Goal: Task Accomplishment & Management: Complete application form

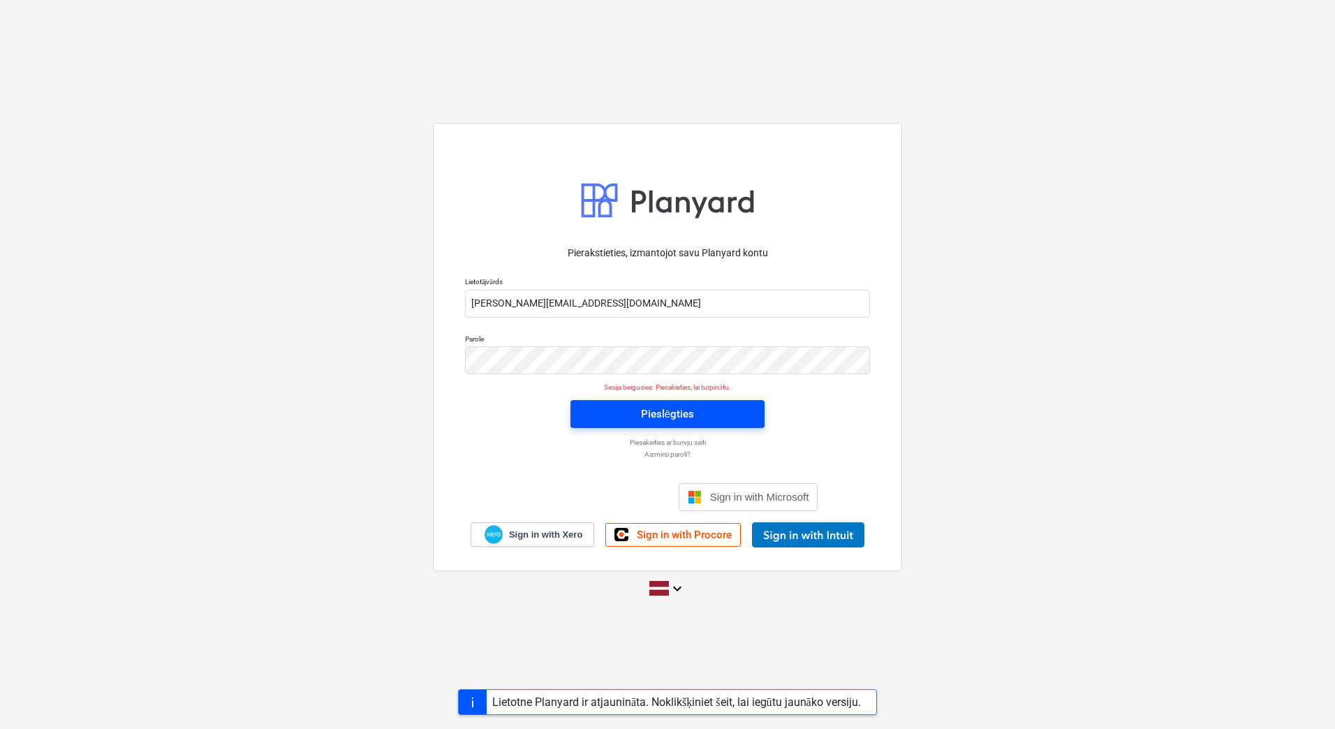
click at [659, 406] on div "Pieslēgties" at bounding box center [667, 414] width 53 height 18
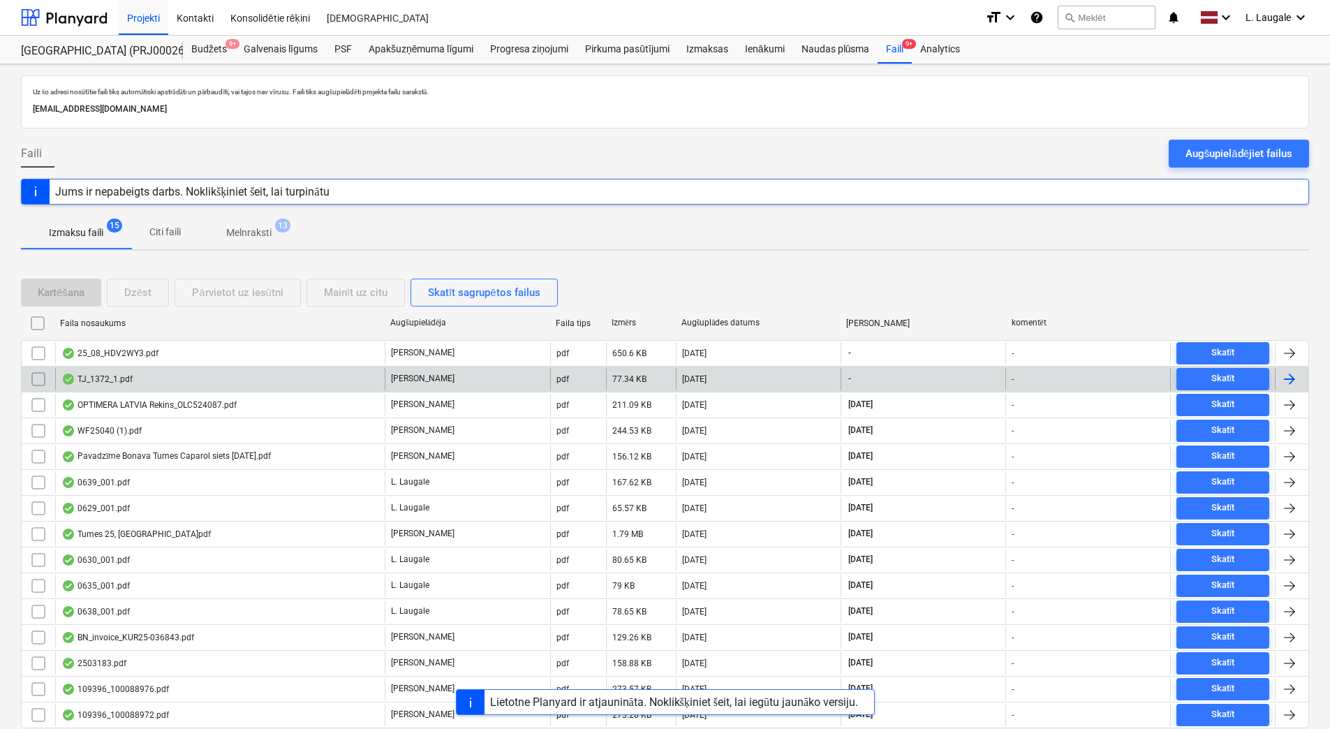
click at [222, 378] on div "TJ_1372_1.pdf" at bounding box center [219, 379] width 329 height 22
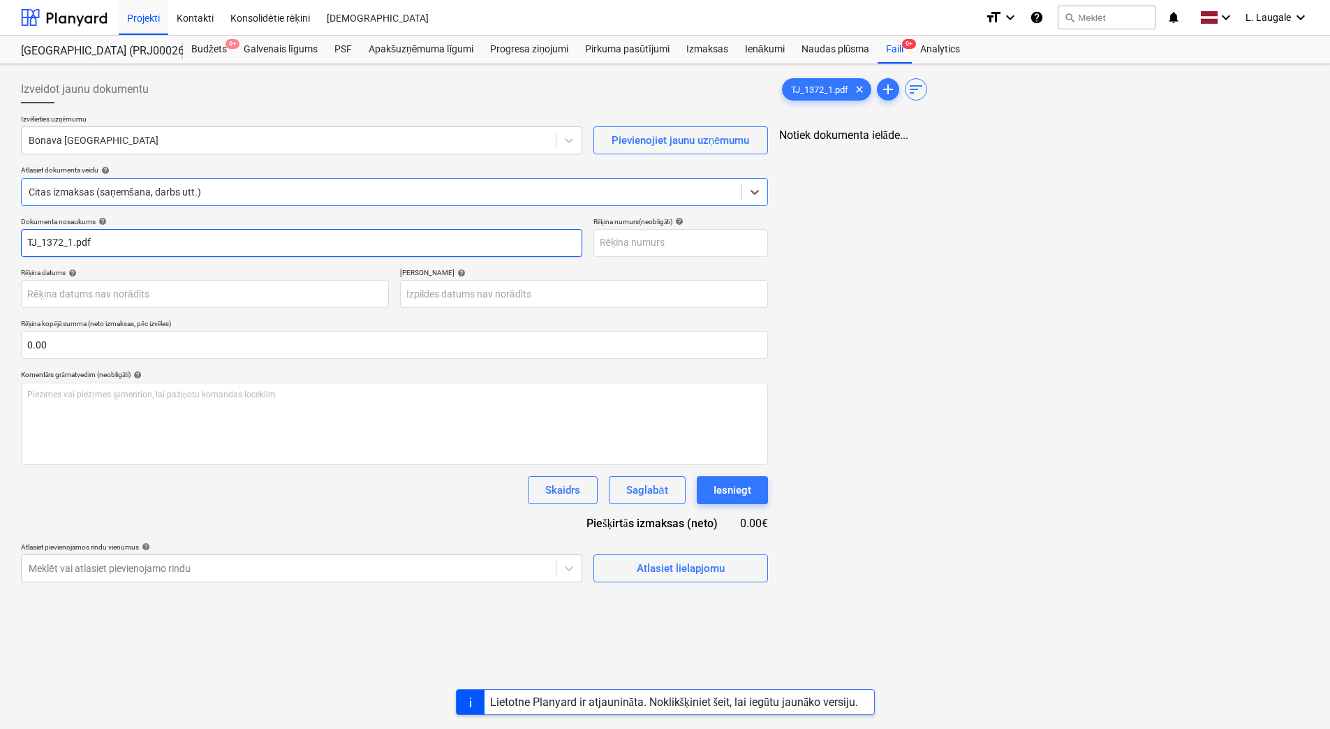
type input "TJ_1372_1.pdf"
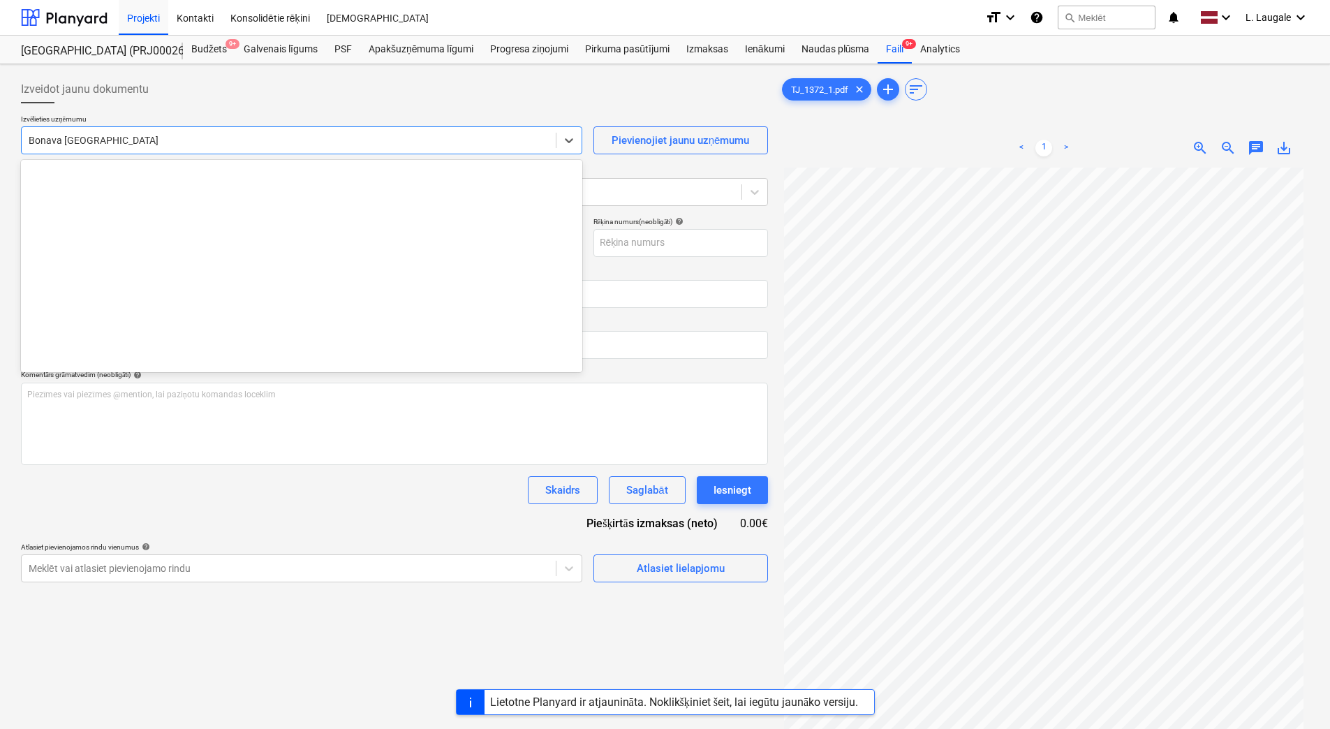
click at [239, 147] on div at bounding box center [289, 140] width 520 height 14
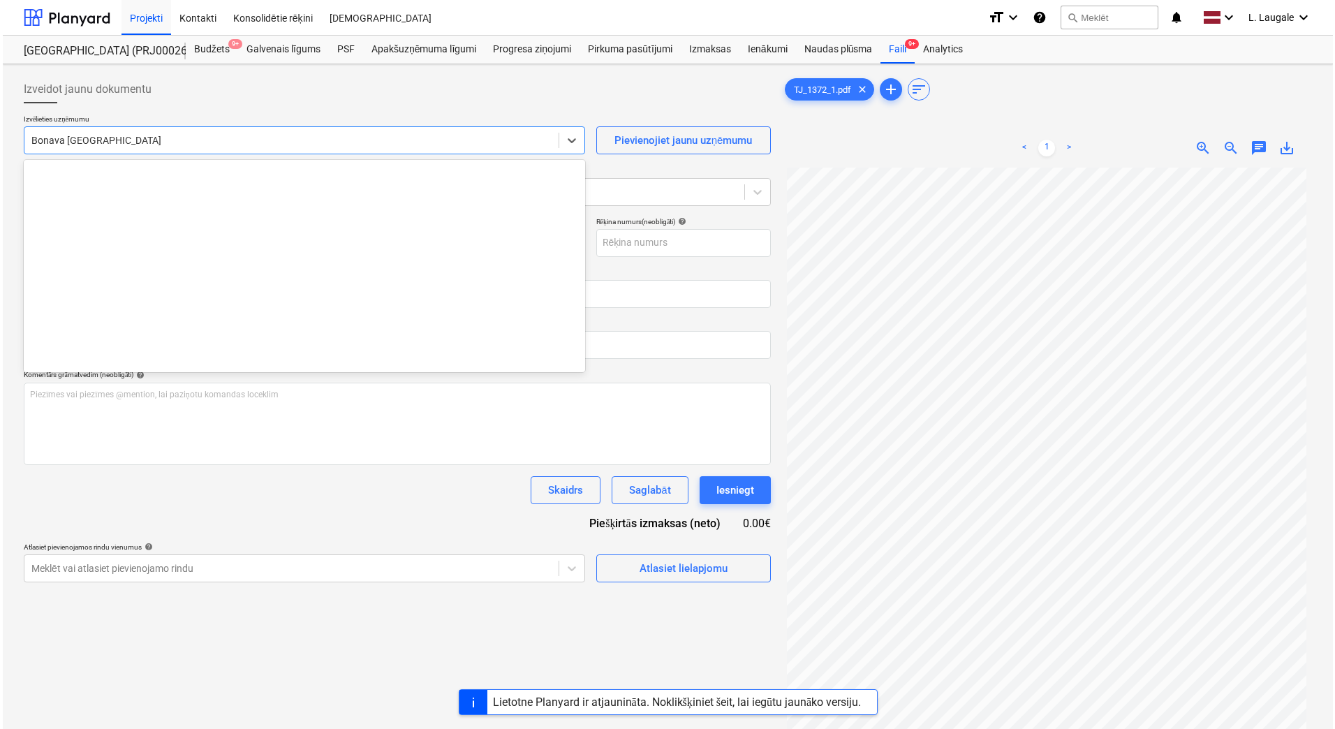
scroll to position [2516, 0]
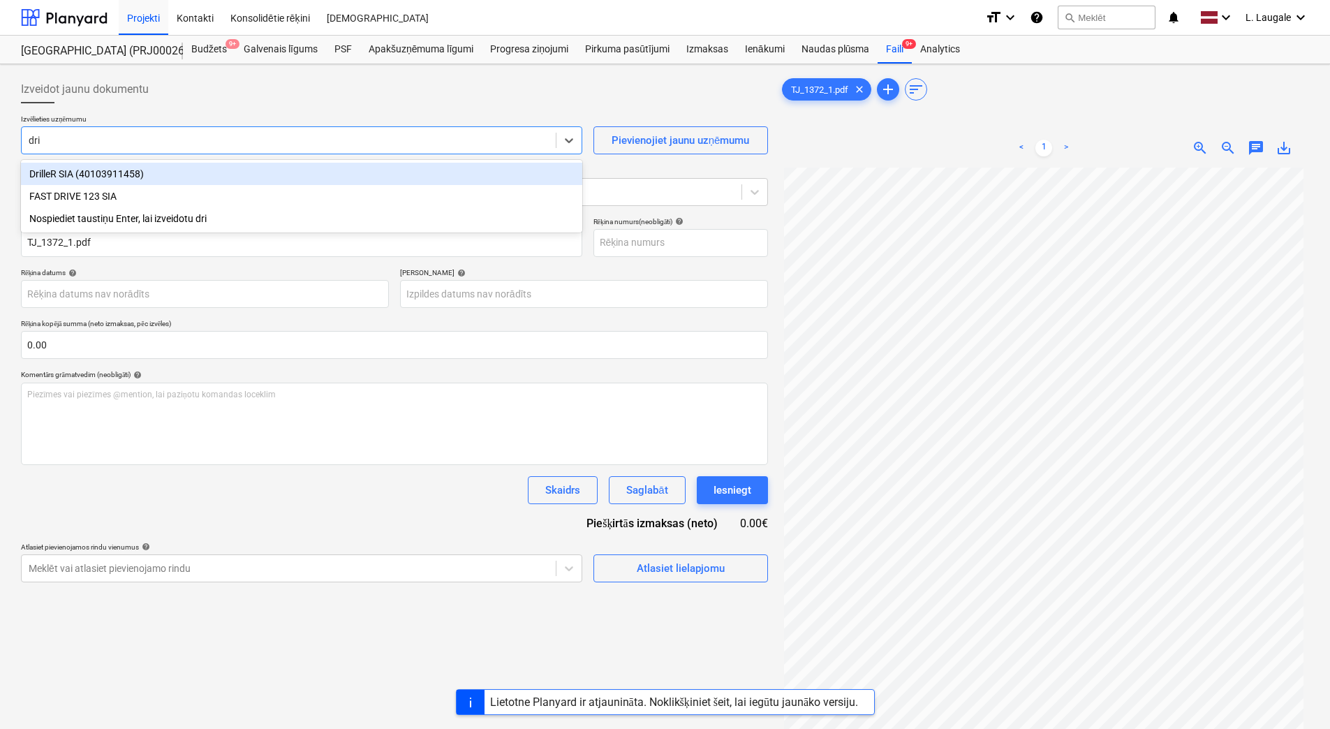
type input "dril"
click at [233, 176] on div "DrilleR SIA (40103911458)" at bounding box center [301, 174] width 561 height 22
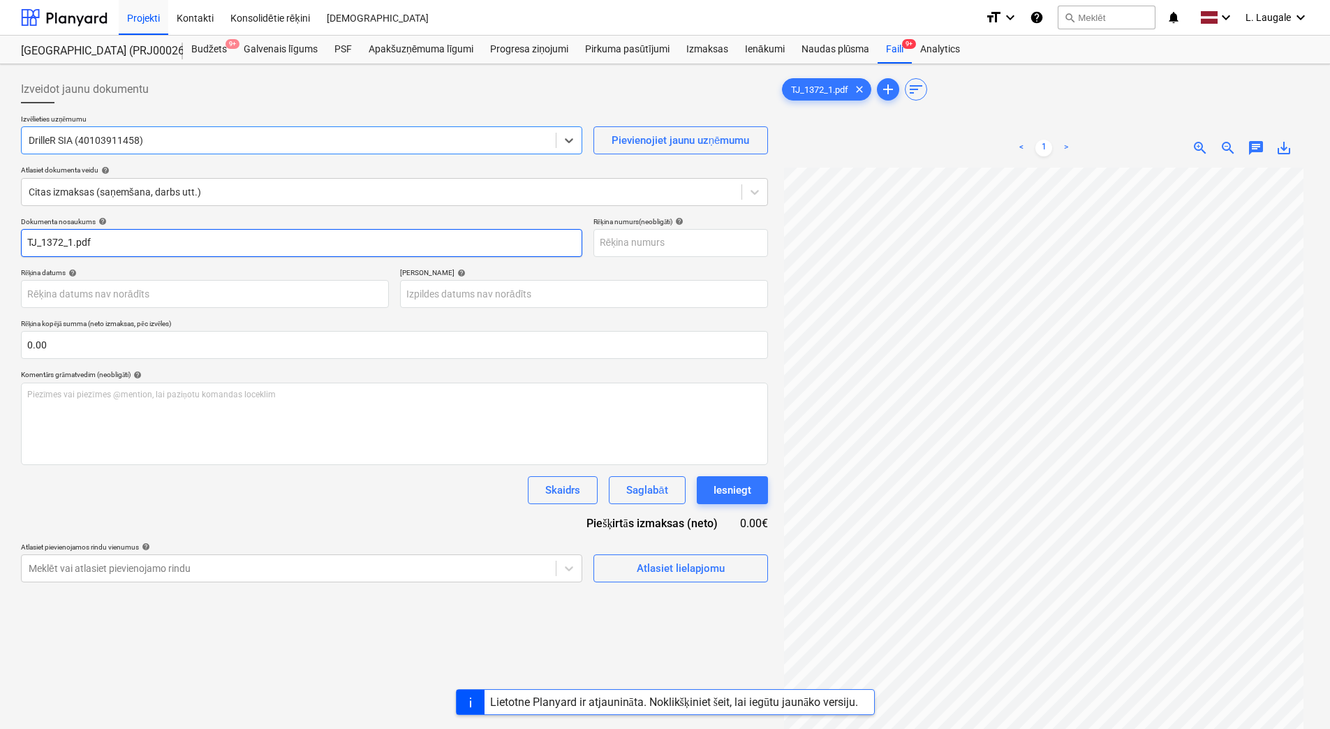
click at [158, 245] on input "TJ_1372_1.pdf" at bounding box center [301, 243] width 561 height 28
click at [45, 244] on input "TJ_1372" at bounding box center [301, 243] width 561 height 28
drag, startPoint x: 75, startPoint y: 244, endPoint x: -3, endPoint y: 261, distance: 80.1
click at [0, 261] on html "Projekti Kontakti Konsolidētie rēķini Iesūtne format_size keyboard_arrow_down h…" at bounding box center [665, 364] width 1330 height 729
type input "1372"
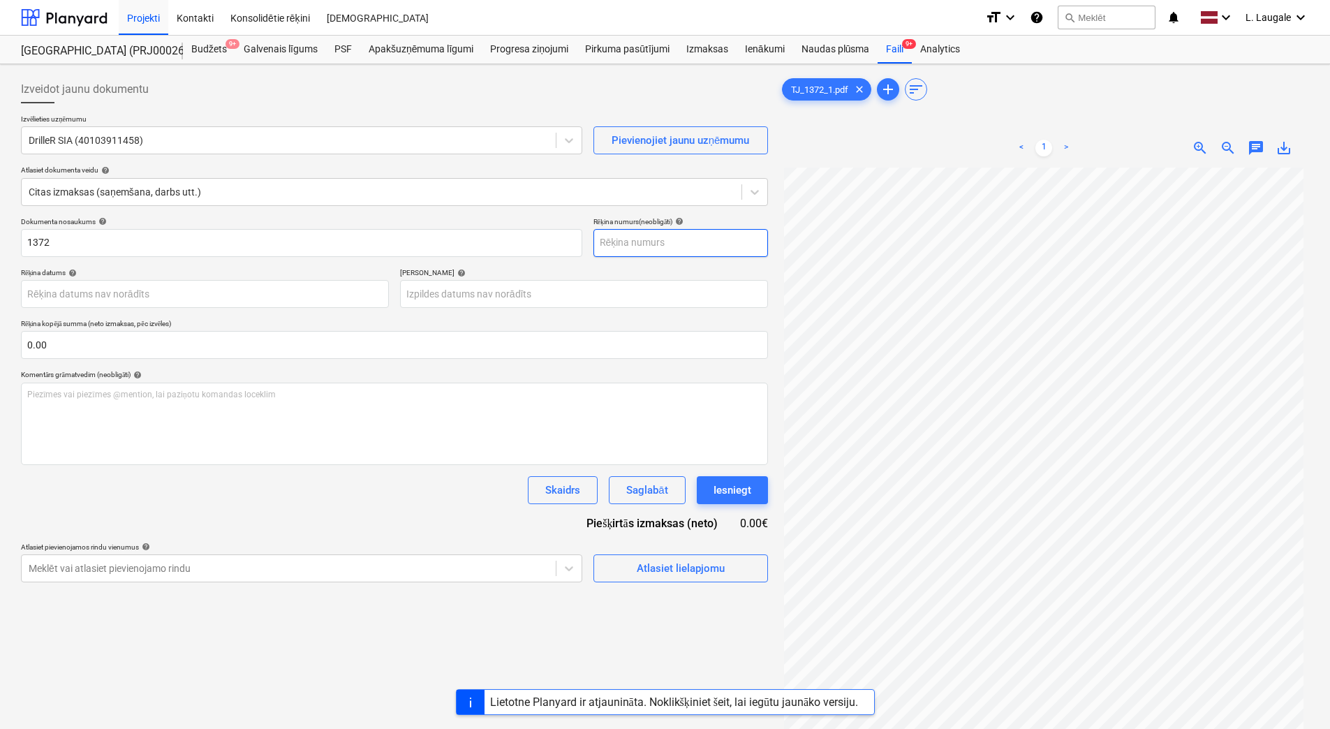
click at [675, 243] on input "text" at bounding box center [680, 243] width 175 height 28
paste input "1372"
type input "1372"
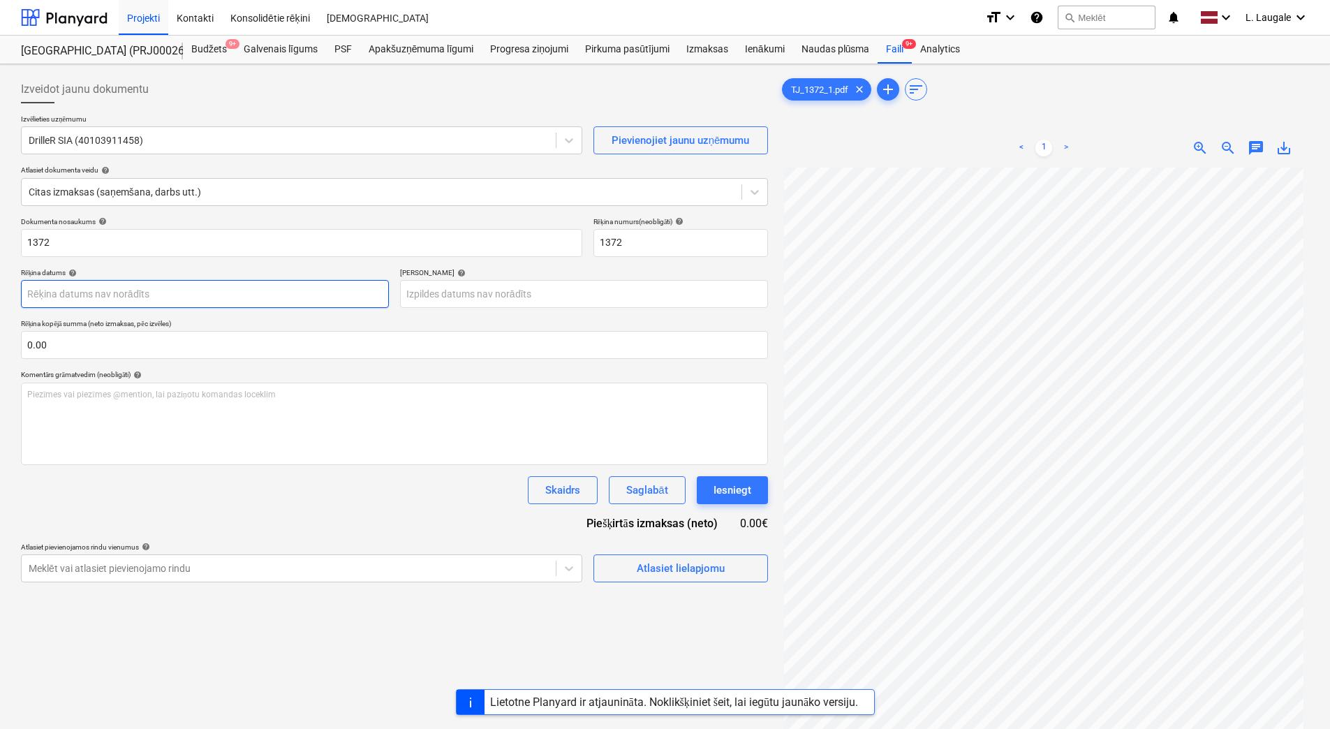
click at [217, 286] on body "Projekti Kontakti Konsolidētie rēķini Iesūtne format_size keyboard_arrow_down h…" at bounding box center [665, 364] width 1330 height 729
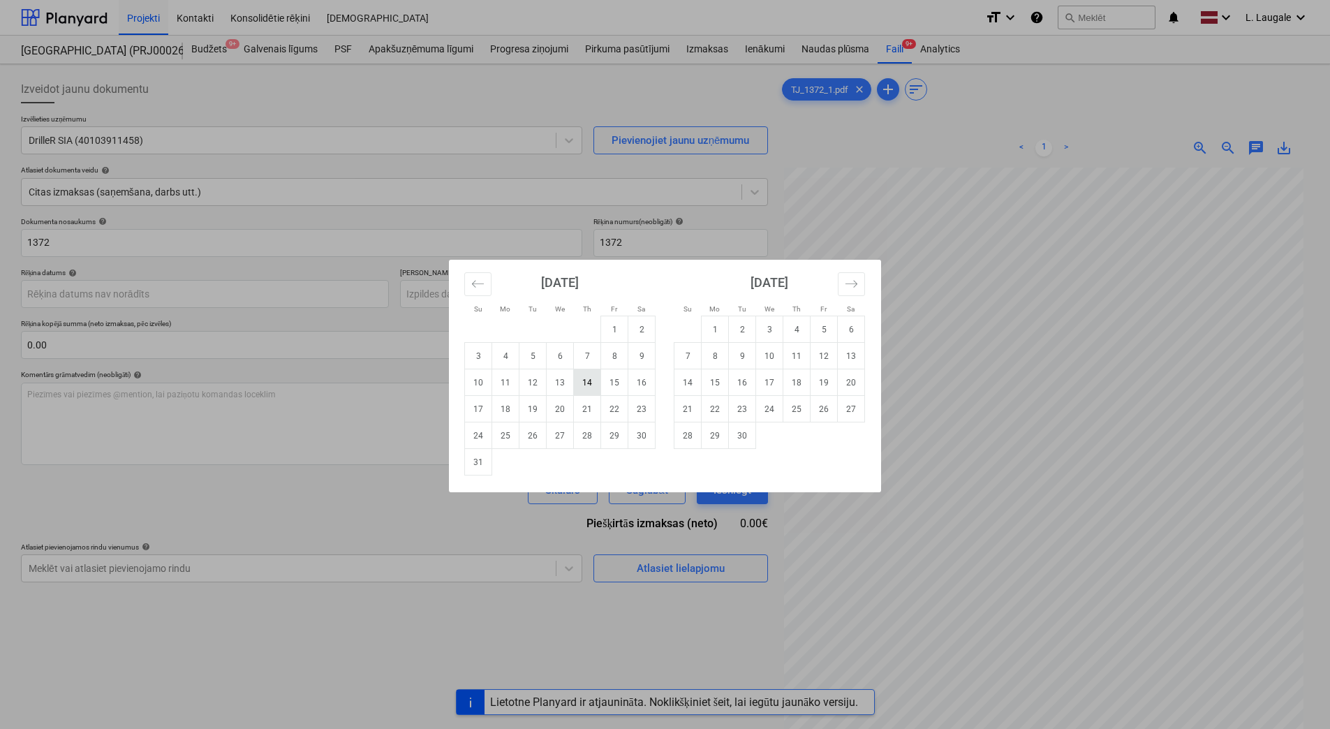
click at [588, 391] on td "14" at bounding box center [587, 382] width 27 height 27
type input "[DATE]"
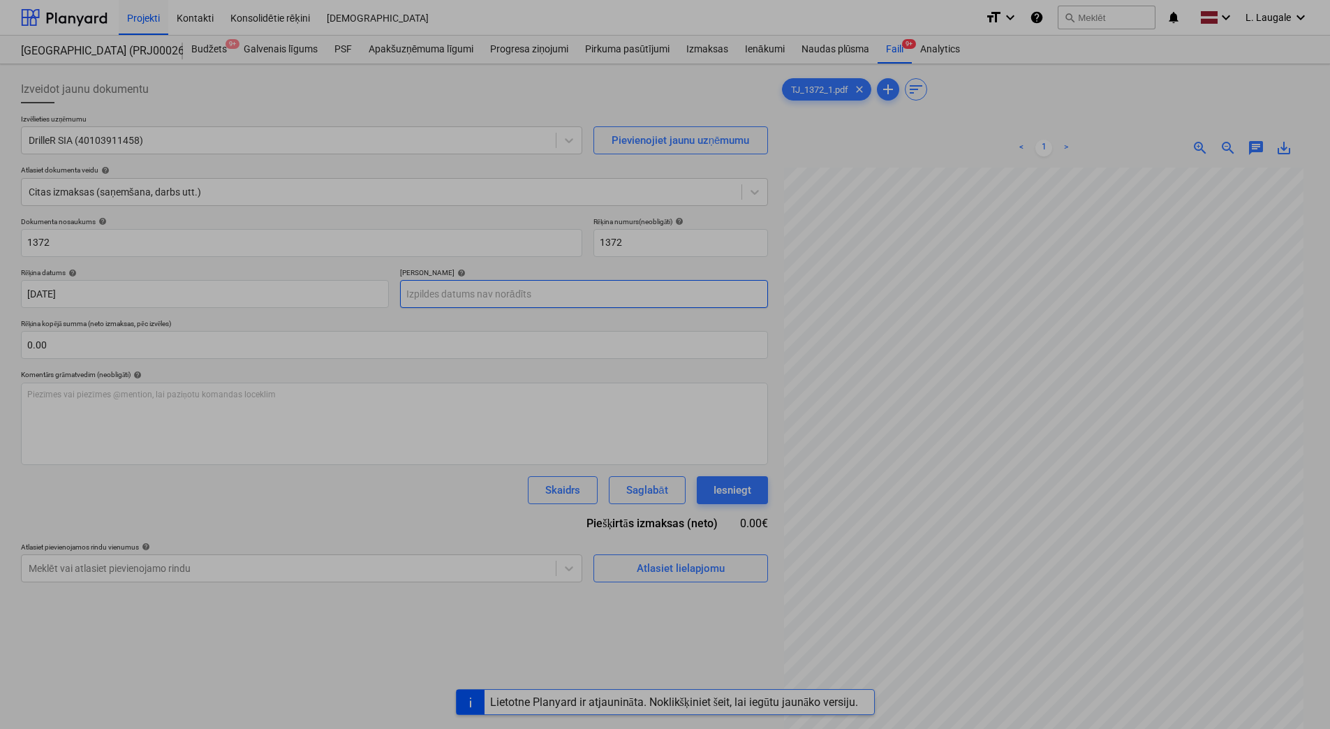
click at [551, 299] on body "Projekti Kontakti Konsolidētie rēķini Iesūtne format_size keyboard_arrow_down h…" at bounding box center [665, 364] width 1330 height 729
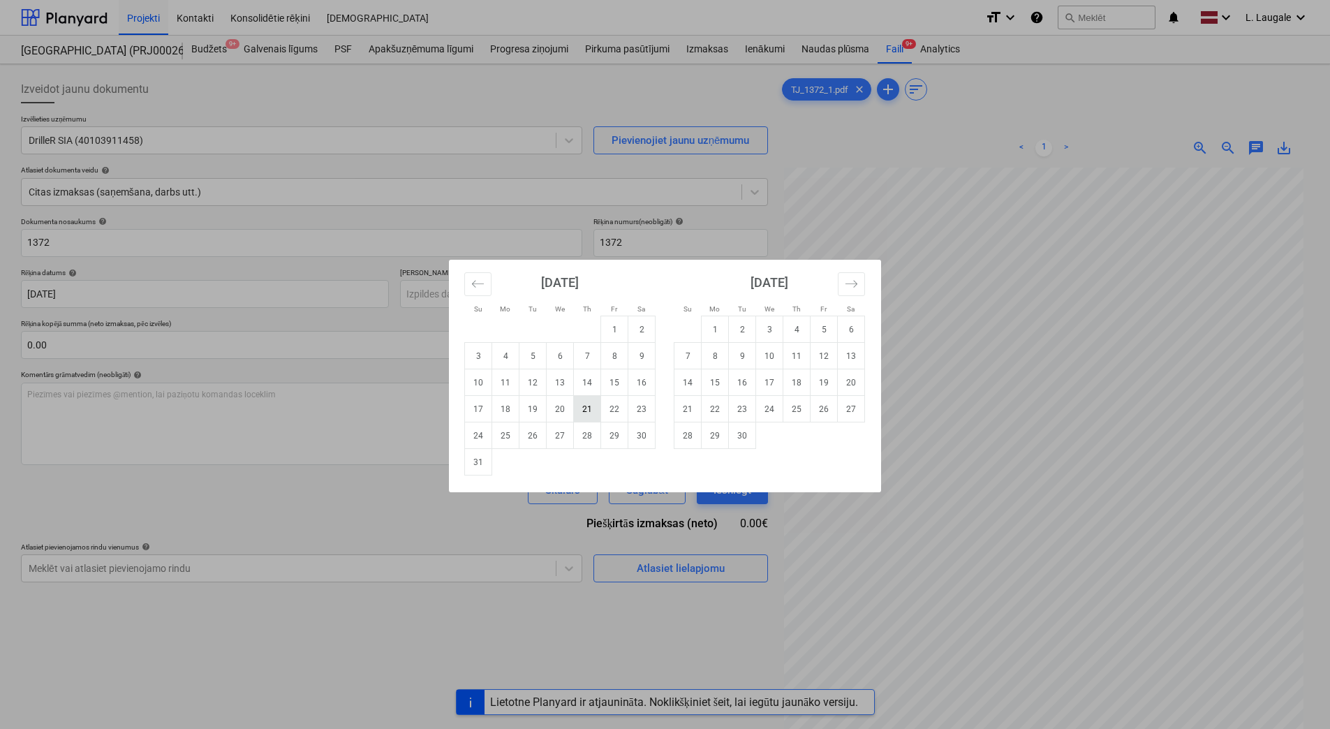
click at [598, 410] on td "21" at bounding box center [587, 409] width 27 height 27
type input "[DATE]"
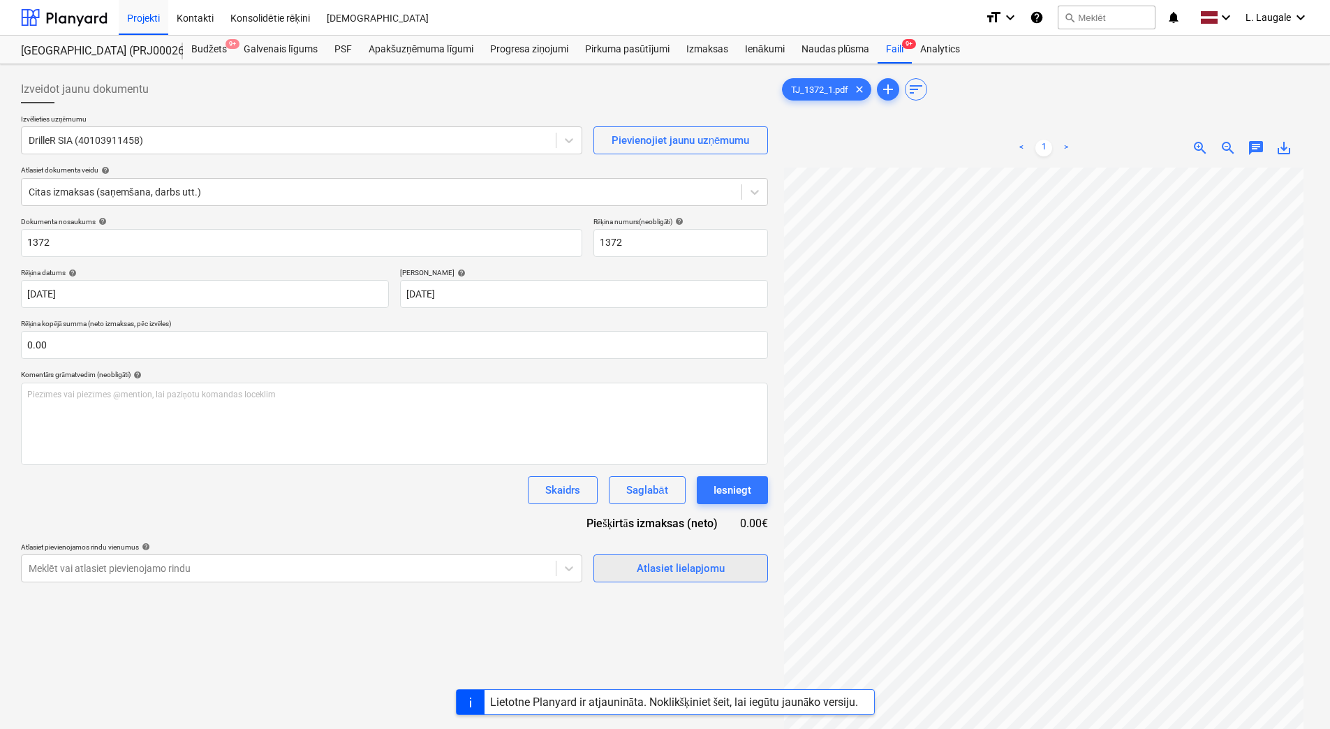
click at [718, 569] on div "Atlasiet lielapjomu" at bounding box center [681, 568] width 88 height 18
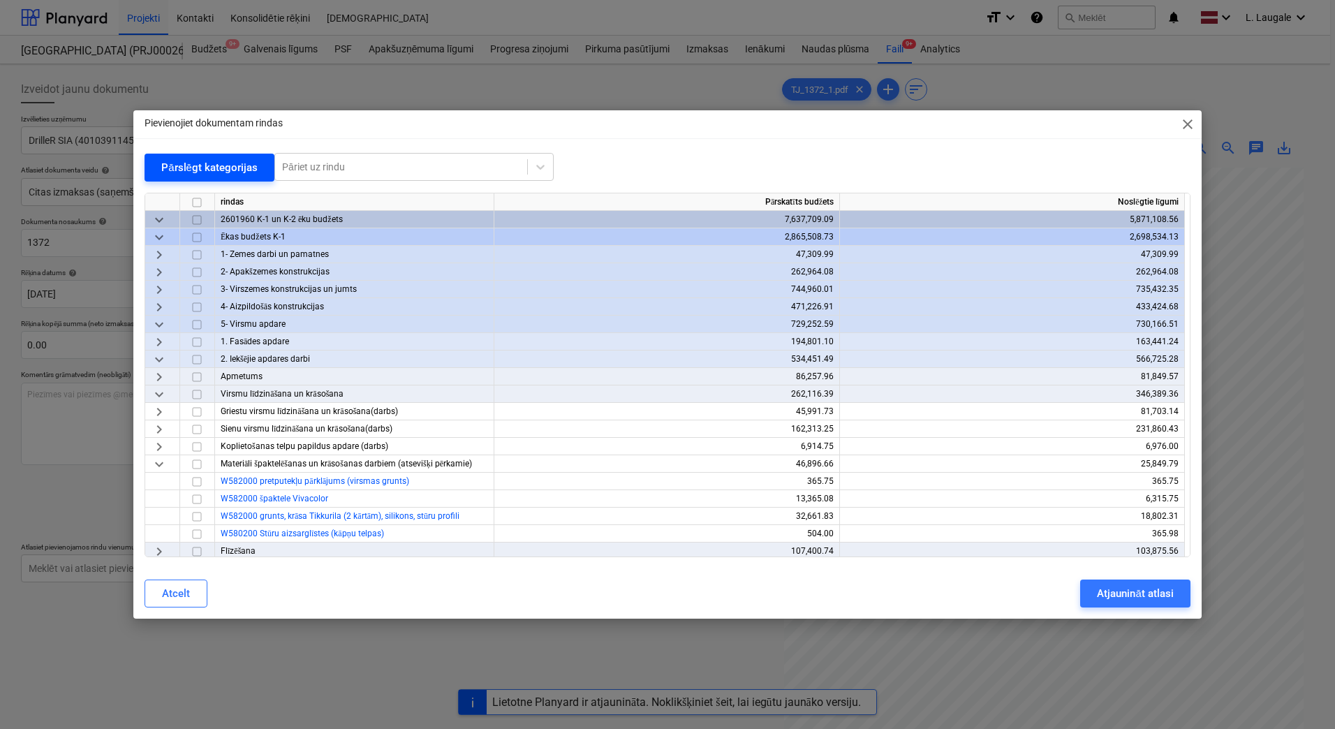
click at [175, 167] on div "Pārslēgt kategorijas" at bounding box center [209, 167] width 96 height 18
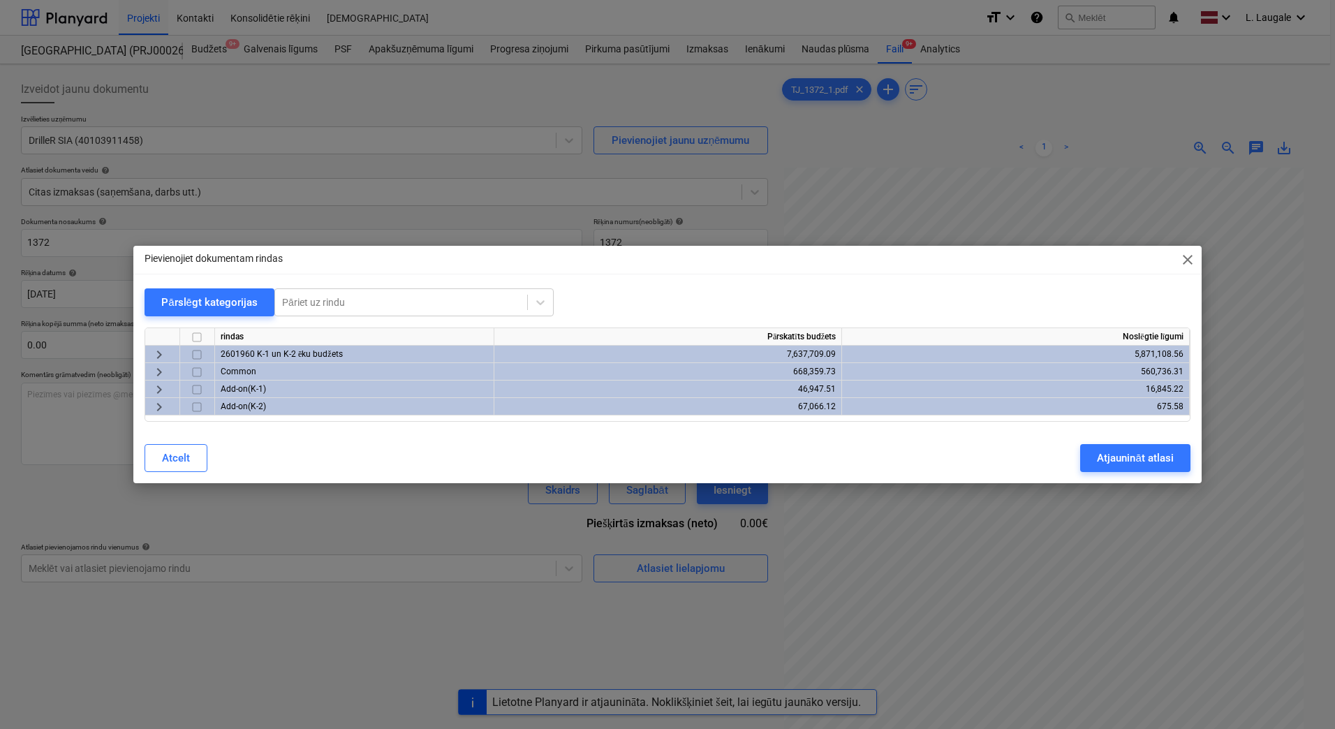
click at [160, 355] on span "keyboard_arrow_right" at bounding box center [159, 354] width 17 height 17
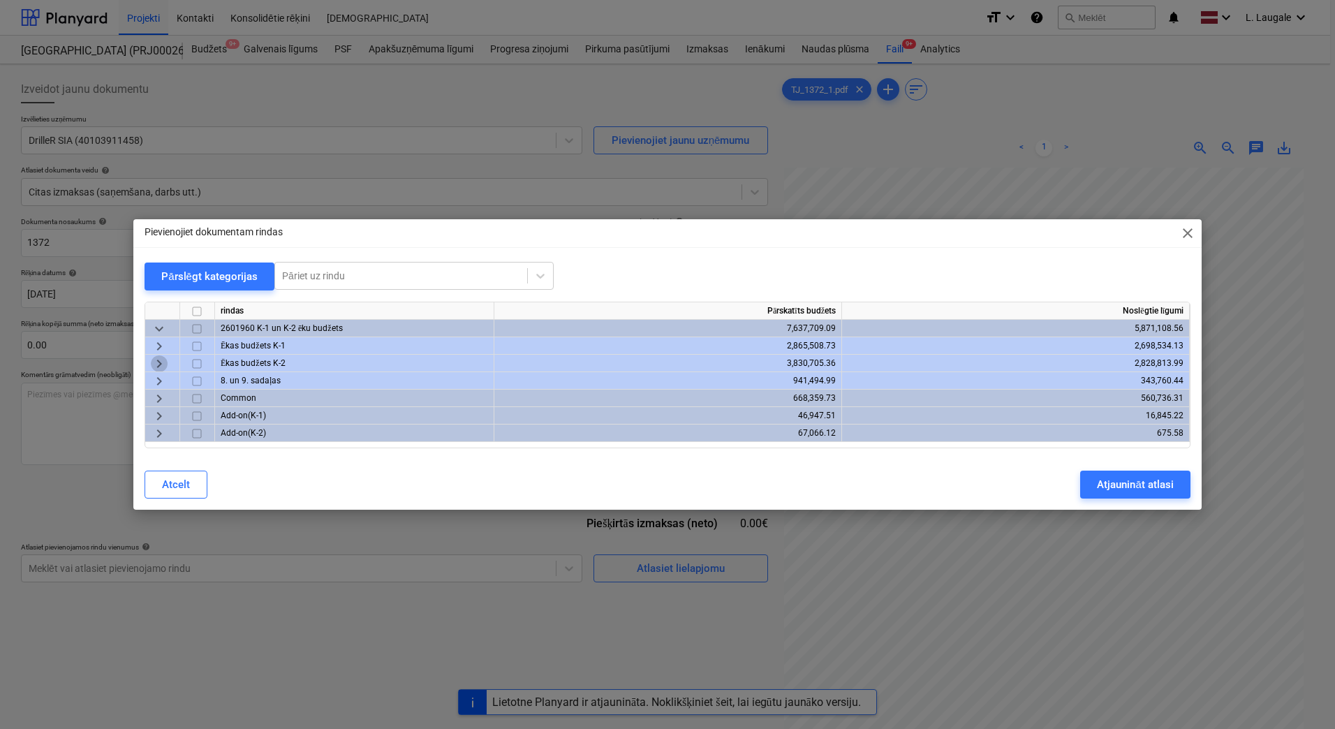
click at [167, 359] on span "keyboard_arrow_right" at bounding box center [159, 363] width 17 height 17
